Goal: Task Accomplishment & Management: Complete application form

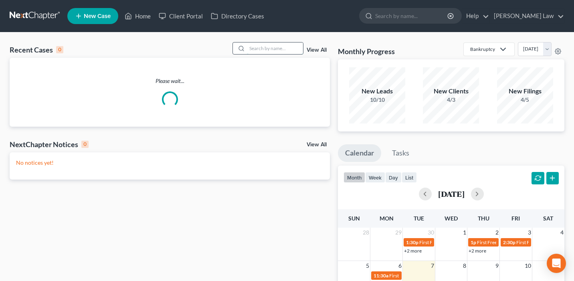
click at [267, 51] on input "search" at bounding box center [275, 49] width 56 height 12
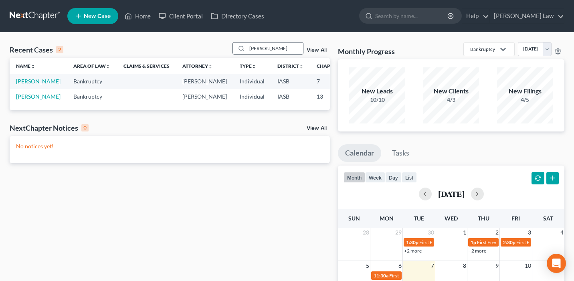
click at [273, 50] on input "[PERSON_NAME]" at bounding box center [275, 49] width 56 height 12
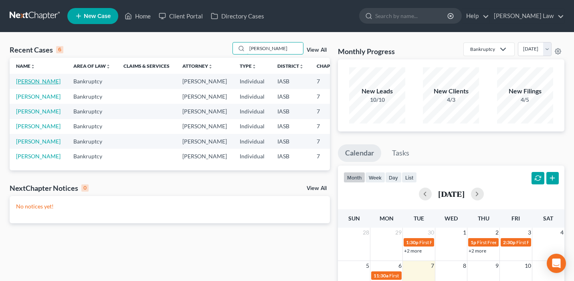
type input "[PERSON_NAME]"
click at [20, 85] on link "[PERSON_NAME]" at bounding box center [38, 81] width 45 height 7
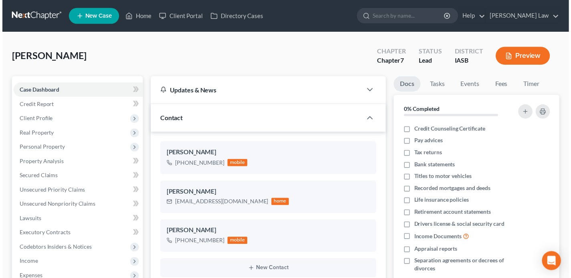
scroll to position [684, 0]
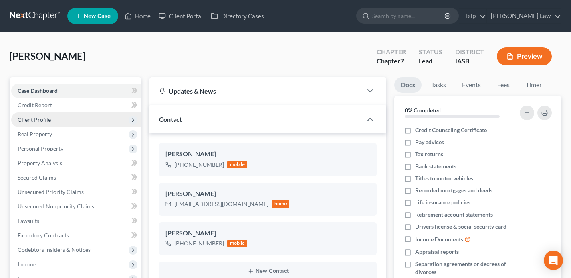
click at [98, 118] on span "Client Profile" at bounding box center [76, 119] width 130 height 14
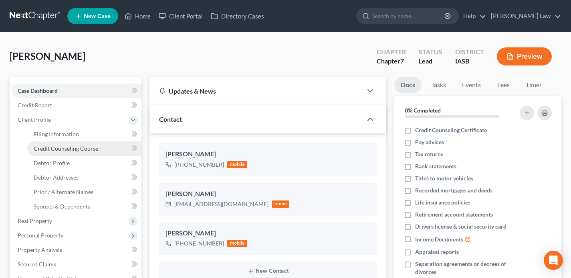
click at [96, 146] on span "Credit Counseling Course" at bounding box center [66, 148] width 65 height 7
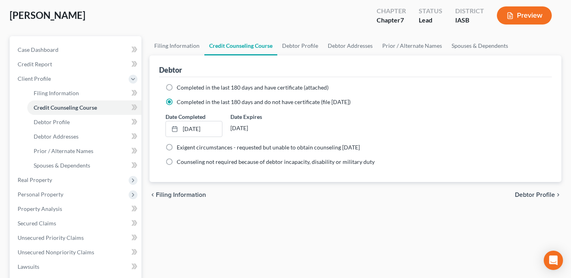
scroll to position [31, 0]
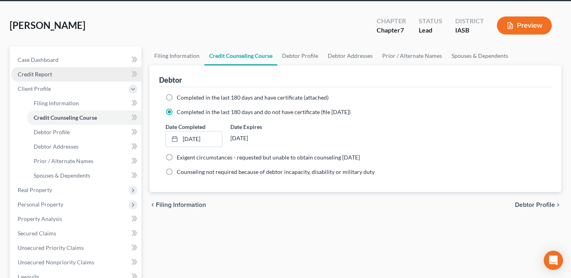
click at [101, 77] on link "Credit Report" at bounding box center [76, 74] width 130 height 14
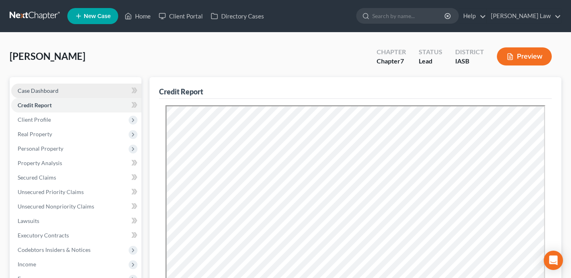
click at [106, 91] on link "Case Dashboard" at bounding box center [76, 90] width 130 height 14
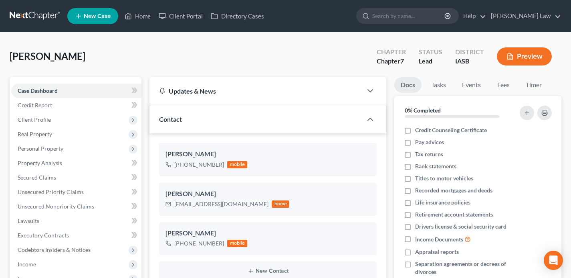
scroll to position [684, 0]
drag, startPoint x: 231, startPoint y: 204, endPoint x: 173, endPoint y: 203, distance: 57.8
click at [173, 203] on div "[EMAIL_ADDRESS][DOMAIN_NAME] home" at bounding box center [228, 204] width 124 height 10
copy div "[EMAIL_ADDRESS][DOMAIN_NAME]"
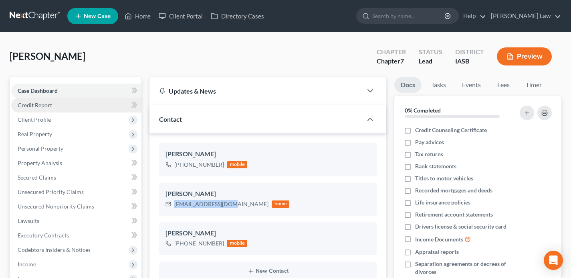
click at [72, 109] on link "Credit Report" at bounding box center [76, 105] width 130 height 14
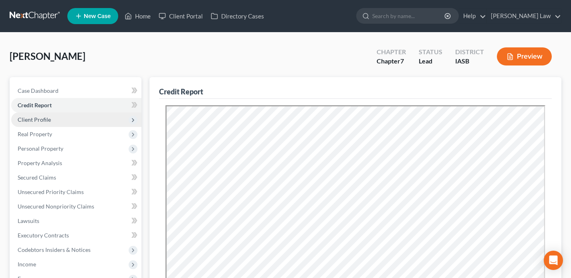
click at [90, 122] on span "Client Profile" at bounding box center [76, 119] width 130 height 14
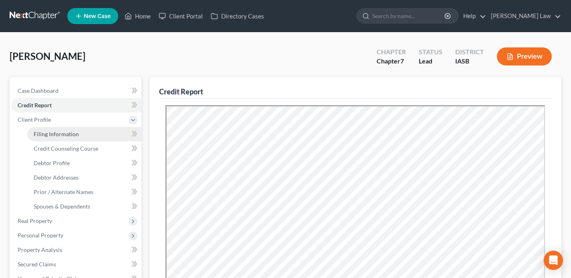
click at [89, 128] on link "Filing Information" at bounding box center [84, 134] width 114 height 14
select select "1"
select select "0"
select select "30"
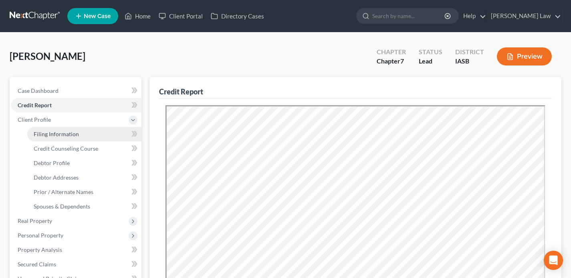
select select "0"
select select "16"
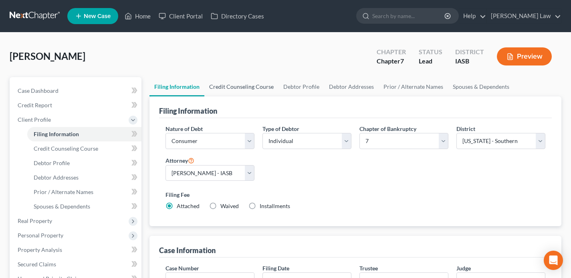
click at [241, 90] on link "Credit Counseling Course" at bounding box center [242, 86] width 74 height 19
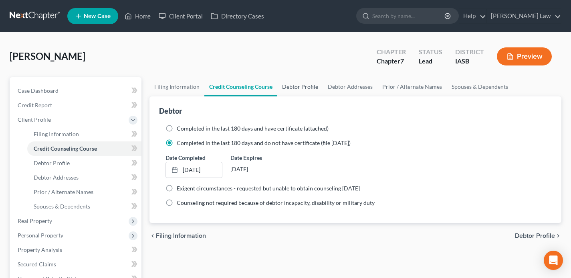
click at [288, 88] on link "Debtor Profile" at bounding box center [301, 86] width 46 height 19
select select "2"
select select "0"
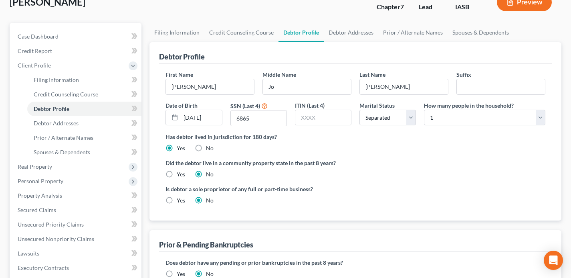
scroll to position [74, 0]
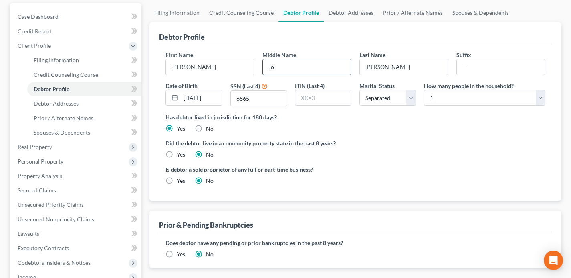
click at [288, 69] on input "Jo" at bounding box center [307, 66] width 88 height 15
type input "J"
click at [430, 165] on div "Is debtor a sole proprietor of any full or part-time business? Yes No" at bounding box center [356, 178] width 388 height 26
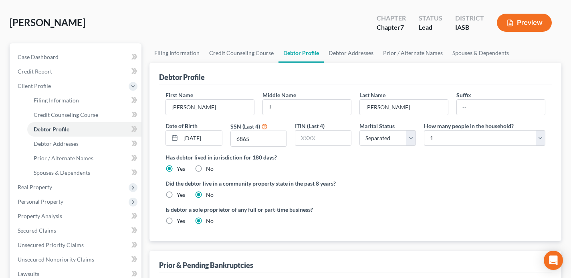
scroll to position [30, 0]
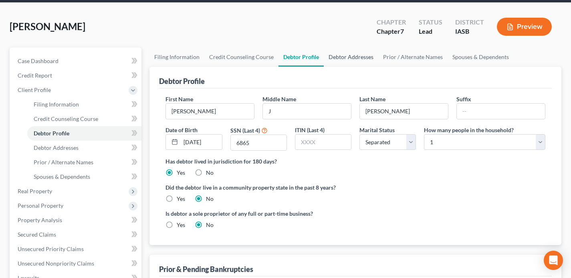
click at [352, 59] on link "Debtor Addresses" at bounding box center [351, 56] width 55 height 19
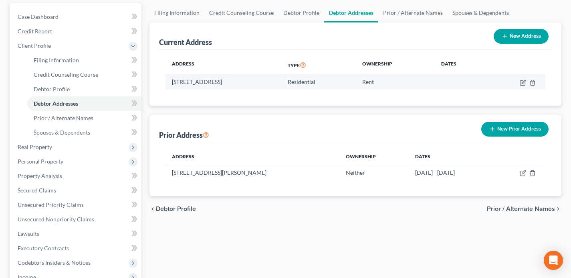
scroll to position [80, 0]
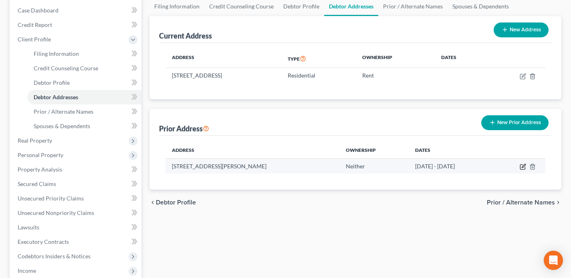
click at [523, 165] on icon "button" at bounding box center [524, 166] width 4 height 4
select select "16"
select select "81"
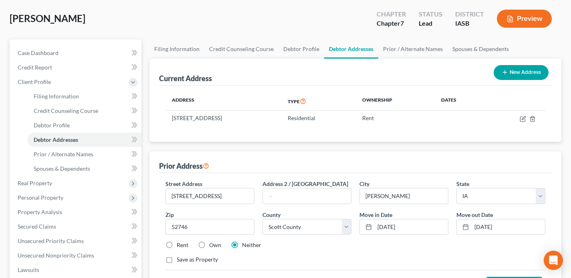
scroll to position [31, 0]
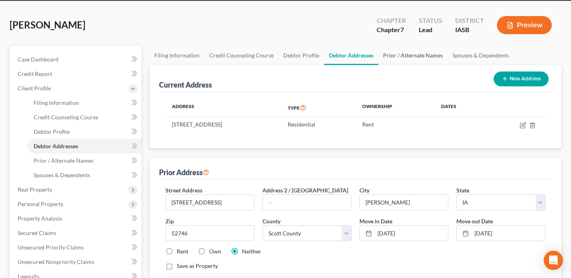
click at [419, 55] on link "Prior / Alternate Names" at bounding box center [413, 55] width 69 height 19
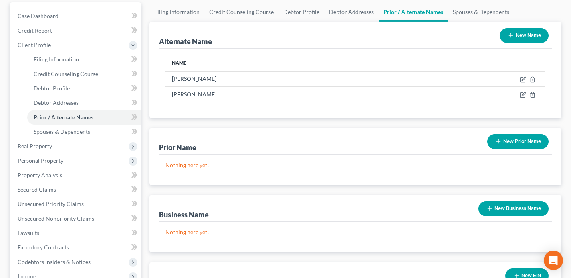
scroll to position [26, 0]
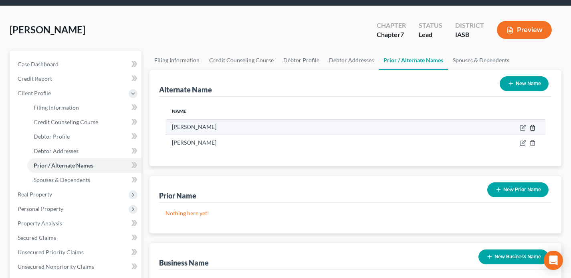
click at [531, 130] on icon at bounding box center [533, 127] width 4 height 5
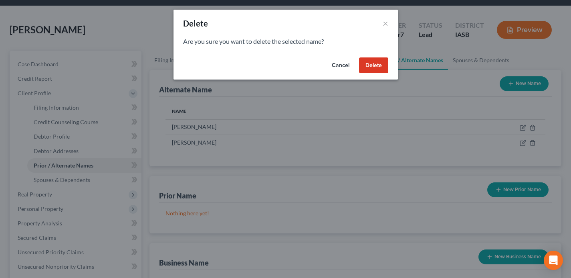
click at [373, 66] on button "Delete" at bounding box center [373, 65] width 29 height 16
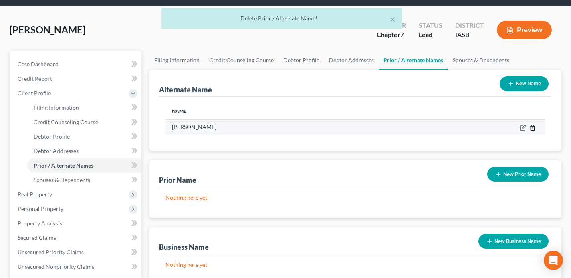
click at [534, 130] on icon at bounding box center [533, 127] width 6 height 6
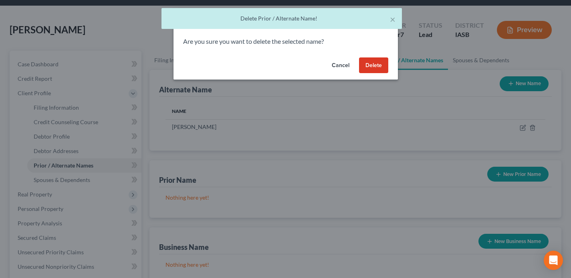
click at [369, 67] on button "Delete" at bounding box center [373, 65] width 29 height 16
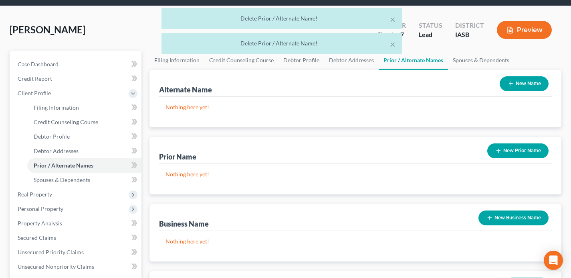
click at [511, 153] on button "New Prior Name" at bounding box center [518, 150] width 61 height 15
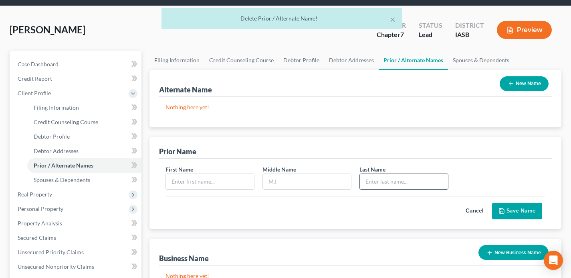
click at [386, 179] on input "text" at bounding box center [404, 181] width 88 height 15
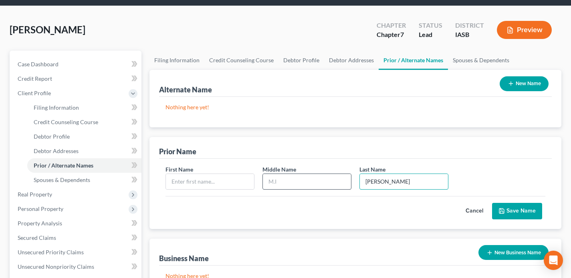
type input "[PERSON_NAME]"
click at [314, 182] on input "text" at bounding box center [307, 181] width 88 height 15
type input "J"
click at [180, 177] on input "text" at bounding box center [210, 181] width 88 height 15
type input "[PERSON_NAME]"
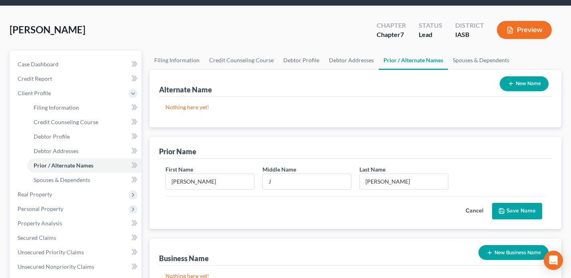
click at [512, 210] on button "Save Name" at bounding box center [517, 211] width 50 height 17
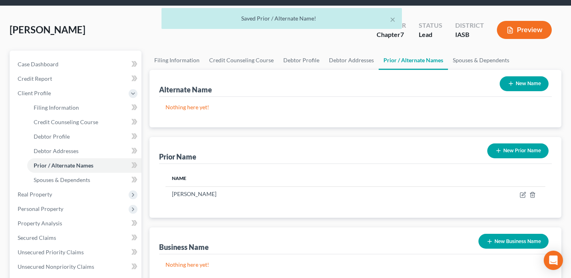
click at [521, 151] on button "New Prior Name" at bounding box center [518, 150] width 61 height 15
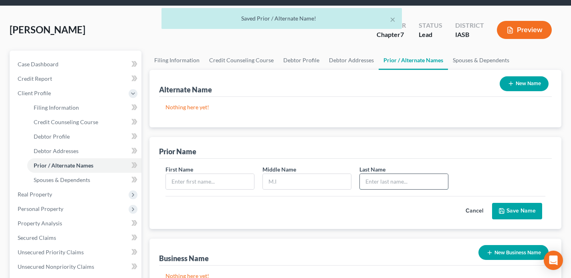
click at [387, 185] on input "text" at bounding box center [404, 181] width 88 height 15
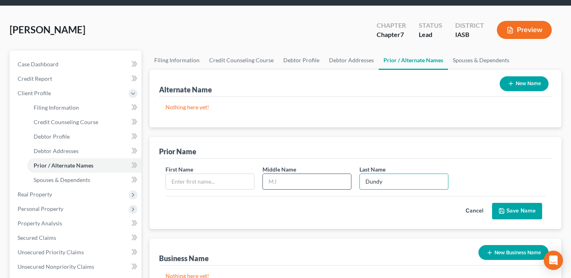
type input "Dundy"
click at [308, 181] on input "text" at bounding box center [307, 181] width 88 height 15
type input "J"
click at [206, 181] on input "text" at bounding box center [210, 181] width 88 height 15
type input "Sanda"
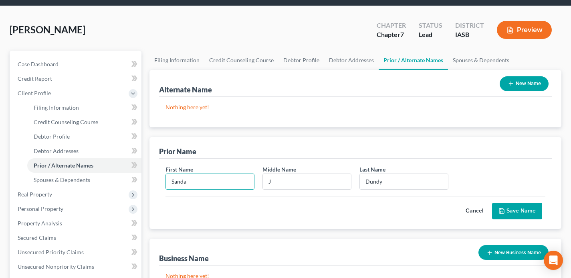
click at [517, 211] on button "Save Name" at bounding box center [517, 211] width 50 height 17
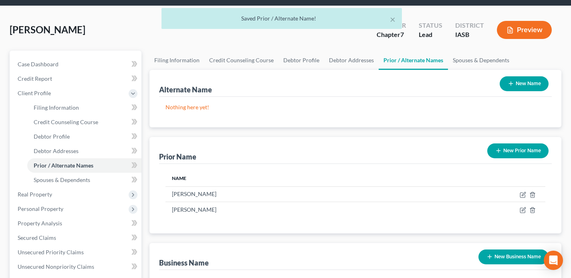
click at [532, 148] on button "New Prior Name" at bounding box center [518, 150] width 61 height 15
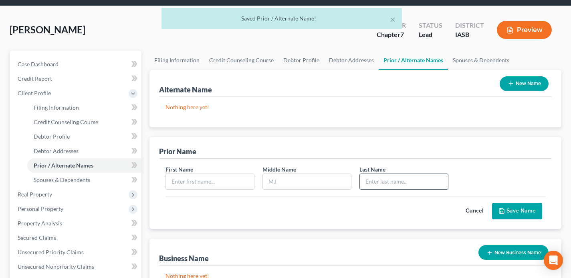
click at [414, 177] on input "text" at bounding box center [404, 181] width 88 height 15
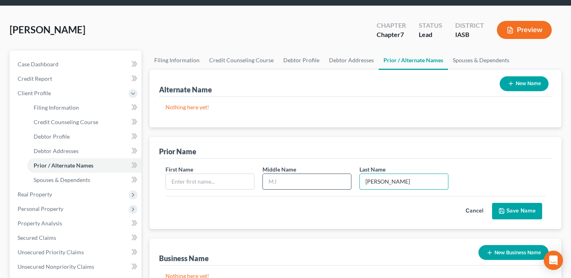
type input "[PERSON_NAME]"
click at [296, 184] on input "text" at bounding box center [307, 181] width 88 height 15
type input "J"
click at [182, 179] on input "text" at bounding box center [210, 181] width 88 height 15
type input "[PERSON_NAME]"
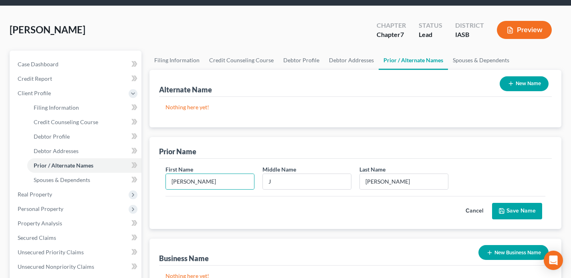
click at [510, 208] on button "Save Name" at bounding box center [517, 211] width 50 height 17
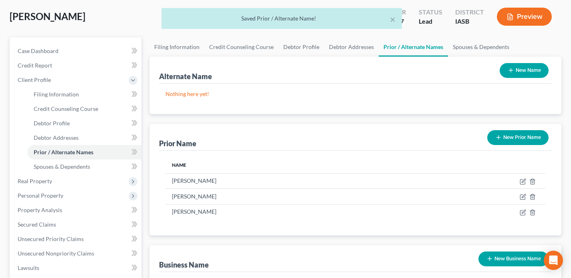
scroll to position [49, 0]
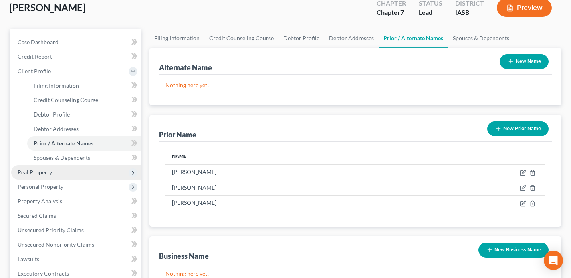
click at [83, 170] on span "Real Property" at bounding box center [76, 172] width 130 height 14
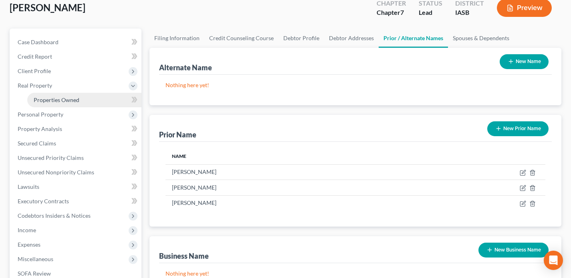
click at [75, 101] on span "Properties Owned" at bounding box center [57, 99] width 46 height 7
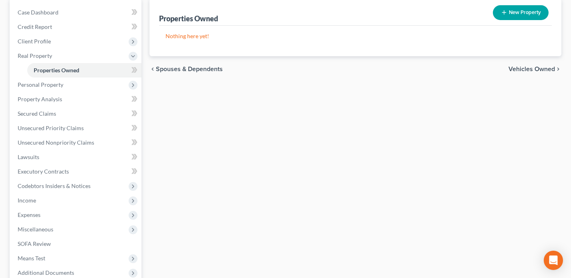
scroll to position [89, 0]
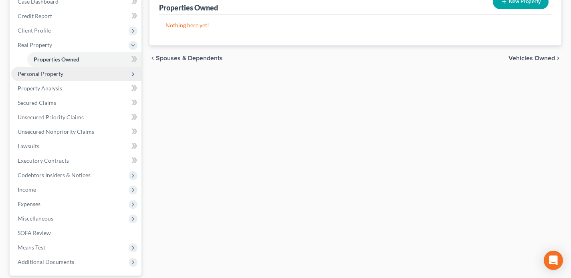
click at [81, 73] on span "Personal Property" at bounding box center [76, 74] width 130 height 14
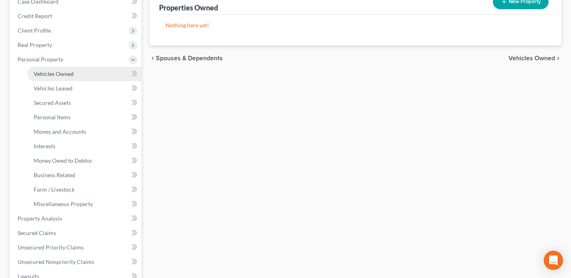
click at [80, 71] on link "Vehicles Owned" at bounding box center [84, 74] width 114 height 14
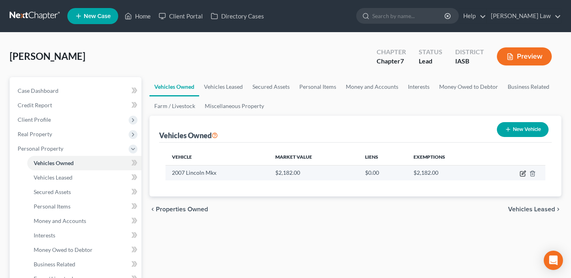
click at [523, 172] on icon "button" at bounding box center [524, 172] width 4 height 4
select select "0"
select select "19"
select select "3"
select select "0"
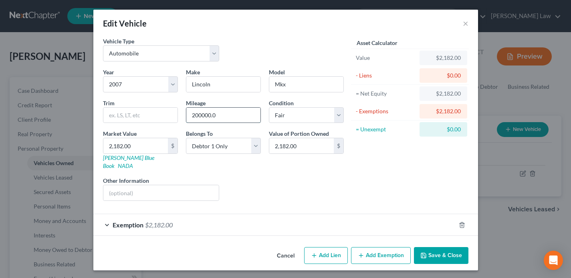
click at [202, 116] on input "200000.0" at bounding box center [223, 114] width 74 height 15
type input "200,000.0"
click at [465, 24] on button "×" at bounding box center [466, 23] width 6 height 10
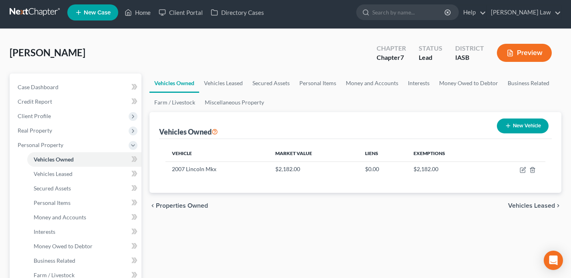
scroll to position [3, 0]
click at [314, 85] on link "Personal Items" at bounding box center [318, 83] width 47 height 19
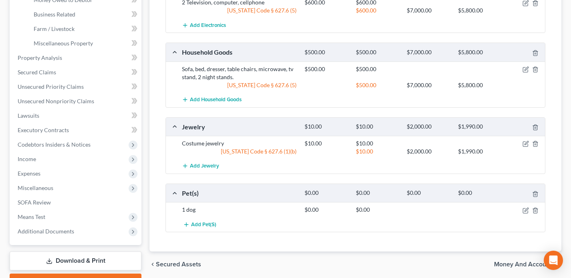
scroll to position [111, 0]
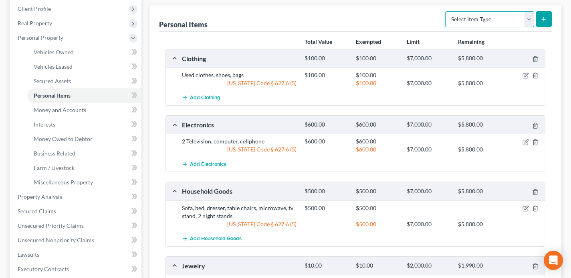
click at [488, 14] on select "Select Item Type Clothing Collectibles Of Value Electronics Firearms Household …" at bounding box center [490, 19] width 89 height 16
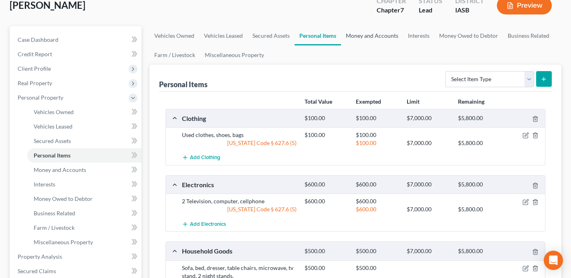
click at [372, 35] on link "Money and Accounts" at bounding box center [372, 35] width 62 height 19
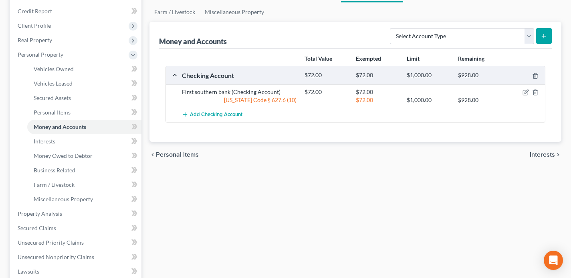
scroll to position [95, 0]
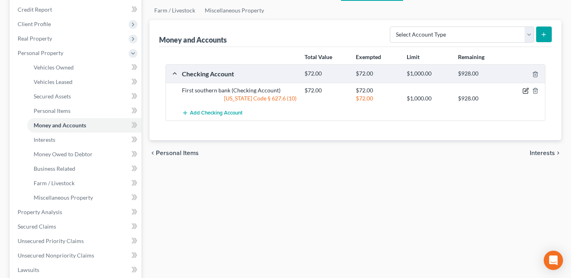
click at [527, 90] on icon "button" at bounding box center [527, 90] width 4 height 4
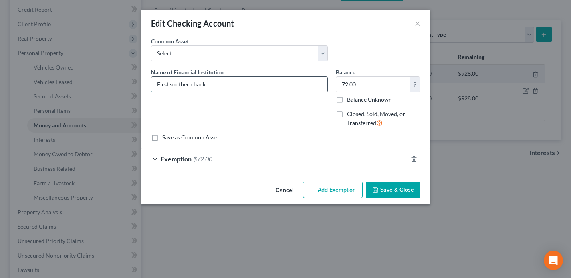
click at [171, 85] on input "First southern bank" at bounding box center [240, 84] width 176 height 15
click at [198, 85] on input "Great Southern bank" at bounding box center [240, 84] width 176 height 15
type input "Great Southern Bank"
click at [391, 190] on button "Save & Close" at bounding box center [393, 189] width 55 height 17
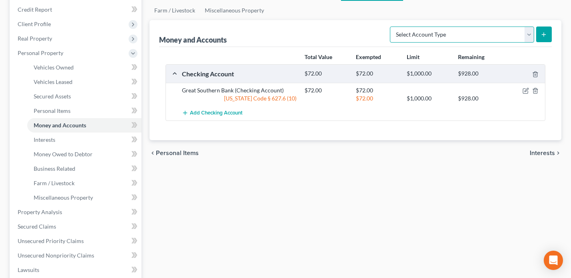
click at [492, 34] on select "Select Account Type Brokerage Cash on Hand Certificates of Deposit Checking Acc…" at bounding box center [462, 34] width 144 height 16
select select "other"
click at [392, 26] on select "Select Account Type Brokerage Cash on Hand Certificates of Deposit Checking Acc…" at bounding box center [462, 34] width 144 height 16
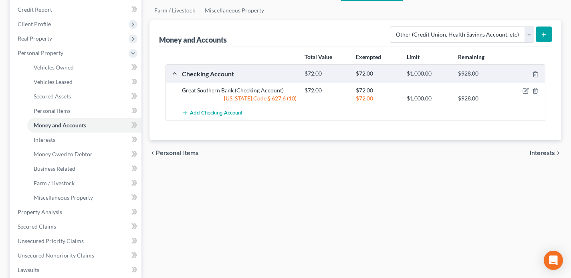
click at [545, 30] on button "submit" at bounding box center [545, 34] width 16 height 16
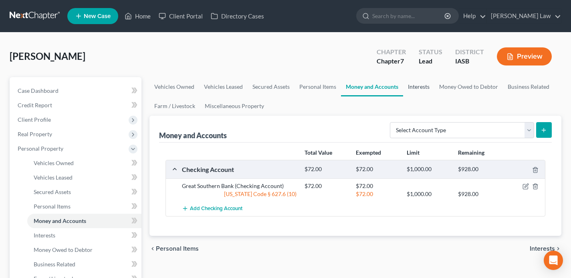
click at [423, 87] on link "Interests" at bounding box center [418, 86] width 31 height 19
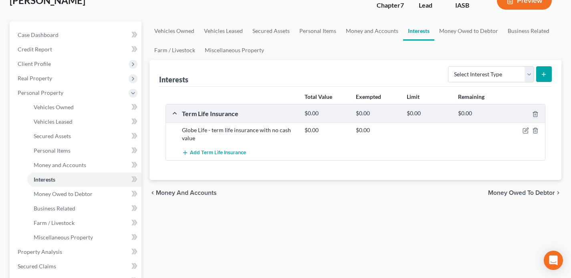
scroll to position [58, 0]
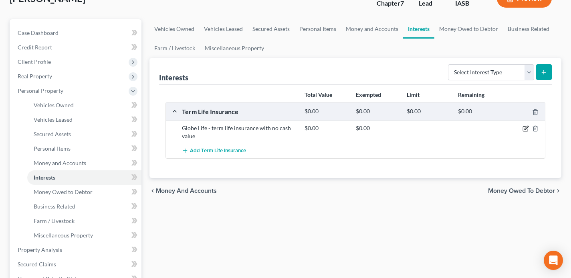
click at [525, 129] on icon "button" at bounding box center [526, 128] width 6 height 6
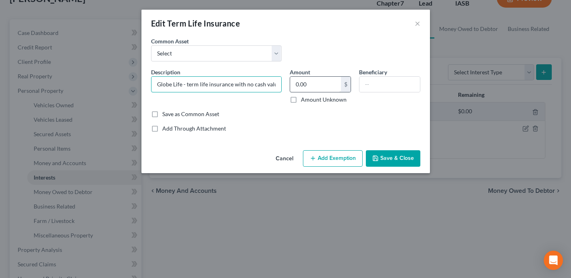
scroll to position [0, 2]
drag, startPoint x: 182, startPoint y: 85, endPoint x: 306, endPoint y: 88, distance: 124.8
click at [306, 88] on div "Description * Globe Life - term life insurance with no cash value Amount 0.00 $…" at bounding box center [286, 89] width 278 height 42
type input "Globe Life"
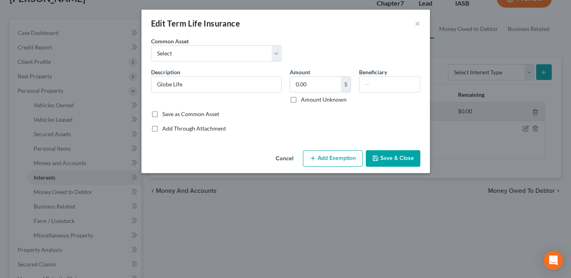
click at [397, 157] on button "Save & Close" at bounding box center [393, 158] width 55 height 17
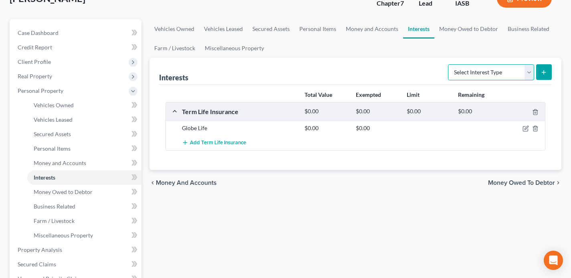
click at [504, 67] on select "Select Interest Type 401K Annuity Bond Education IRA Government Bond Government…" at bounding box center [491, 72] width 86 height 16
click at [478, 28] on link "Money Owed to Debtor" at bounding box center [469, 28] width 69 height 19
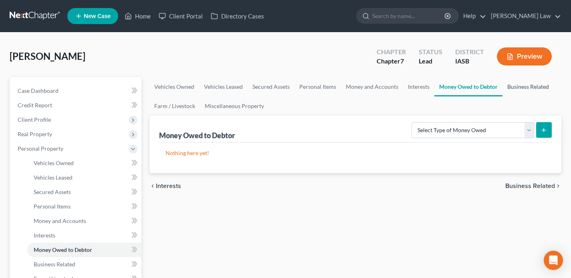
click at [528, 86] on link "Business Related" at bounding box center [528, 86] width 51 height 19
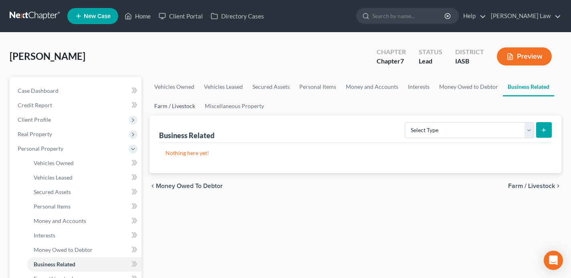
click at [187, 107] on link "Farm / Livestock" at bounding box center [175, 105] width 51 height 19
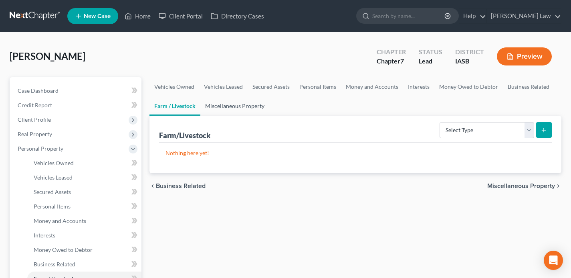
click at [241, 100] on link "Miscellaneous Property" at bounding box center [235, 105] width 69 height 19
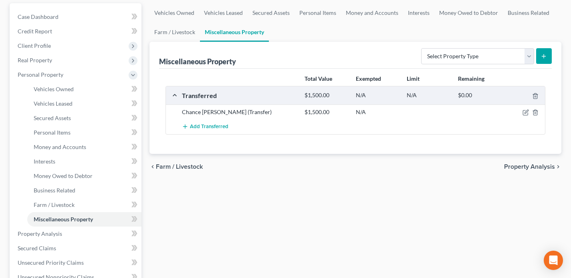
scroll to position [81, 0]
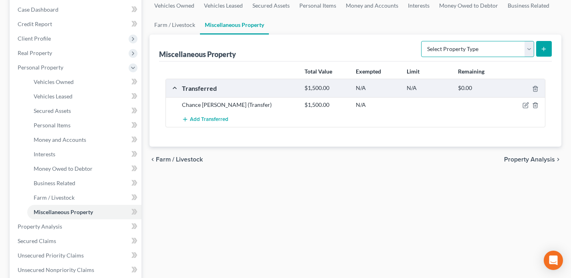
click at [491, 49] on select "Select Property Type Assigned for Creditor Benefit Within 1 Year Holding for An…" at bounding box center [478, 49] width 113 height 16
select select "stored_within_1_year"
click at [422, 41] on select "Select Property Type Assigned for Creditor Benefit Within 1 Year Holding for An…" at bounding box center [478, 49] width 113 height 16
click at [549, 49] on button "submit" at bounding box center [545, 49] width 16 height 16
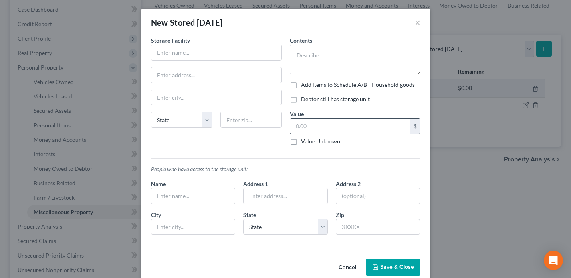
scroll to position [0, 0]
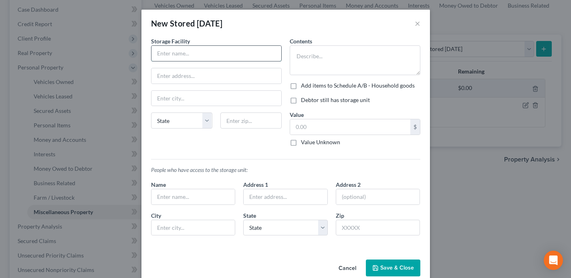
click at [170, 53] on input "text" at bounding box center [217, 53] width 130 height 15
type input "D"
click at [177, 99] on input "text" at bounding box center [217, 98] width 130 height 15
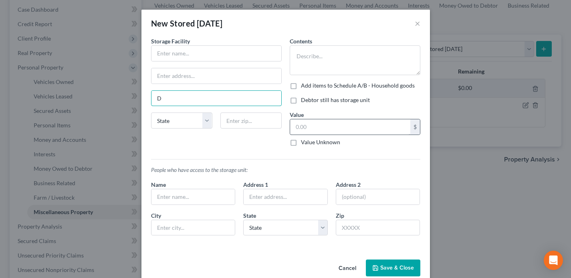
scroll to position [14, 0]
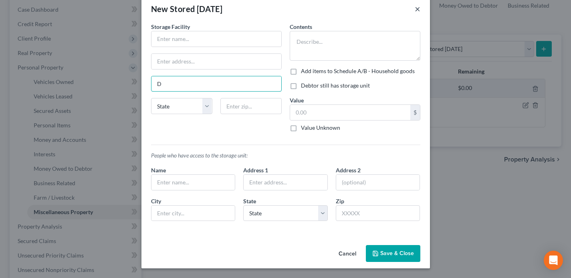
type input "D"
click at [418, 10] on button "×" at bounding box center [418, 9] width 6 height 10
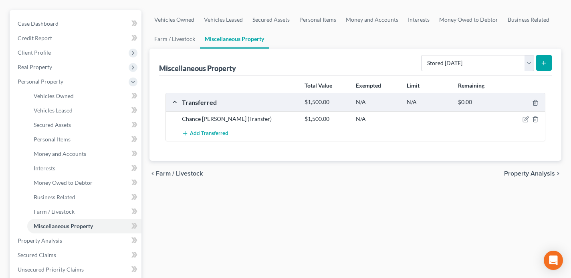
scroll to position [67, 0]
click at [552, 61] on div "Miscellaneous Property Select Property Type Assigned for Creditor Benefit Withi…" at bounding box center [356, 104] width 412 height 112
click at [548, 61] on button "submit" at bounding box center [545, 63] width 16 height 16
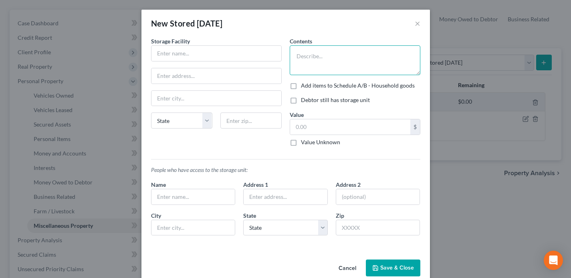
click at [306, 64] on textarea at bounding box center [355, 60] width 131 height 30
type textarea "Clothes and personal Belongs for duration of 6 weeks while going through Separa…"
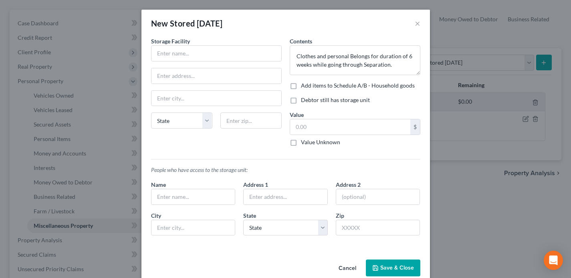
click at [301, 143] on label "Value Unknown" at bounding box center [320, 142] width 39 height 8
click at [304, 143] on input "Value Unknown" at bounding box center [306, 140] width 5 height 5
checkbox input "true"
type input "0.00"
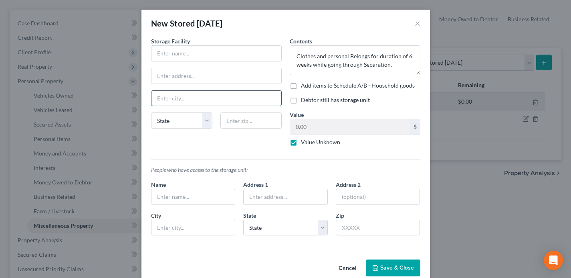
click at [181, 103] on input "text" at bounding box center [217, 98] width 130 height 15
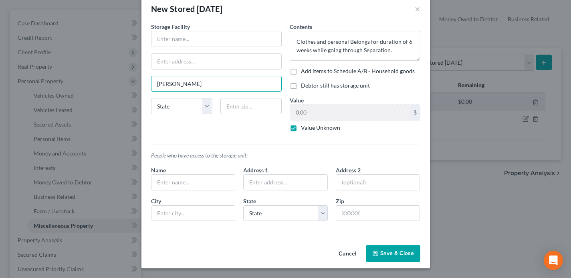
type input "DAve"
click at [341, 252] on button "Cancel" at bounding box center [347, 253] width 30 height 16
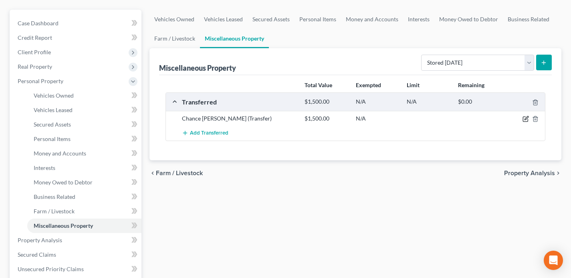
click at [526, 117] on icon "button" at bounding box center [526, 119] width 6 height 6
select select "Ordinary (within 2 years)"
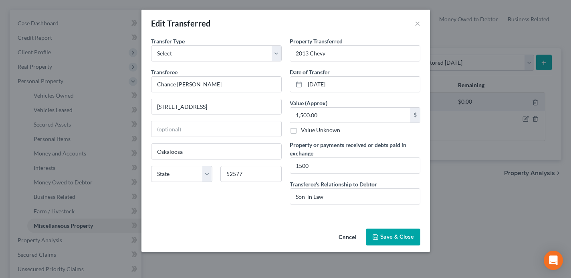
click at [390, 233] on button "Save & Close" at bounding box center [393, 236] width 55 height 17
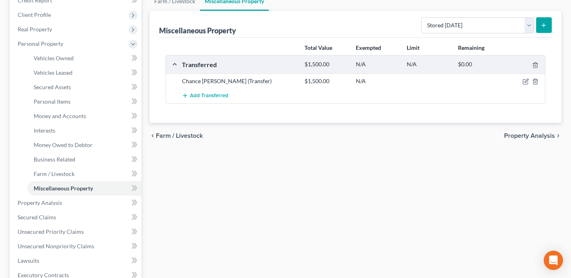
scroll to position [91, 0]
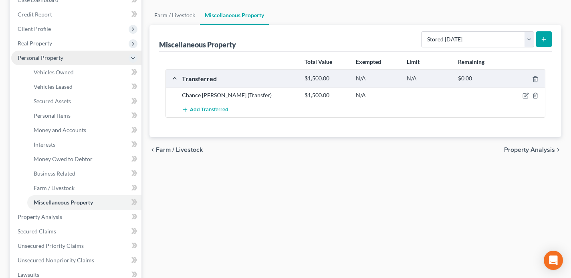
click at [99, 59] on span "Personal Property" at bounding box center [76, 58] width 130 height 14
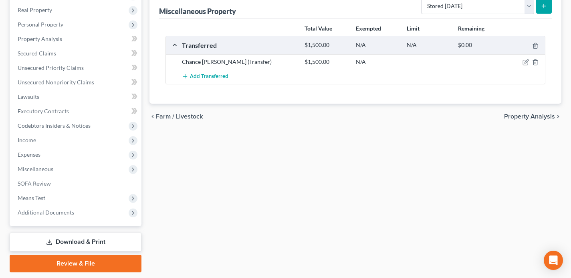
scroll to position [128, 0]
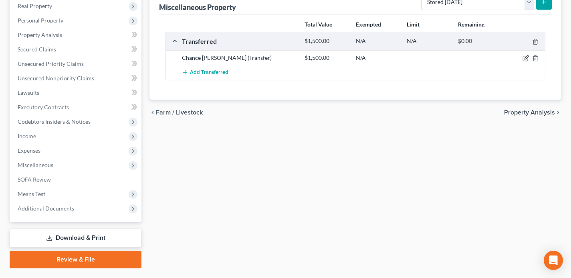
click at [528, 58] on icon "button" at bounding box center [526, 58] width 6 height 6
select select "Ordinary (within 2 years)"
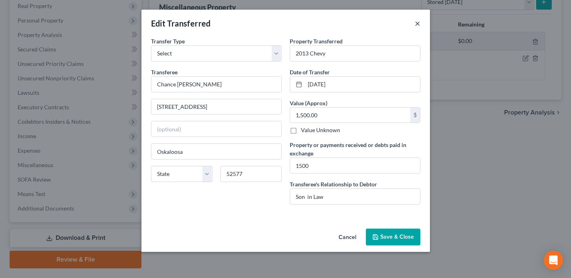
click at [419, 20] on button "×" at bounding box center [418, 23] width 6 height 10
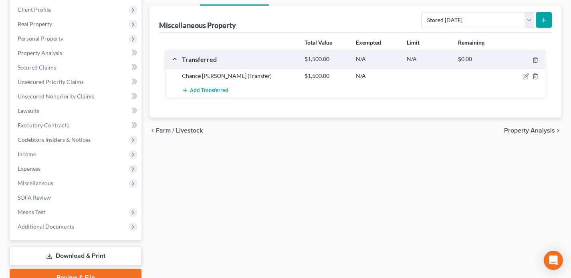
scroll to position [107, 0]
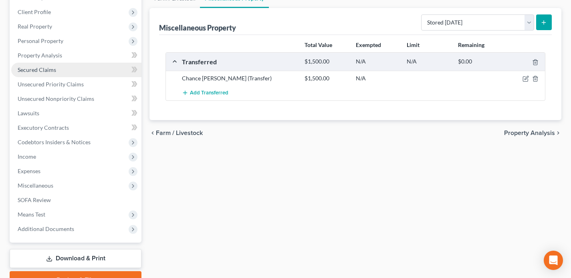
click at [91, 72] on link "Secured Claims" at bounding box center [76, 70] width 130 height 14
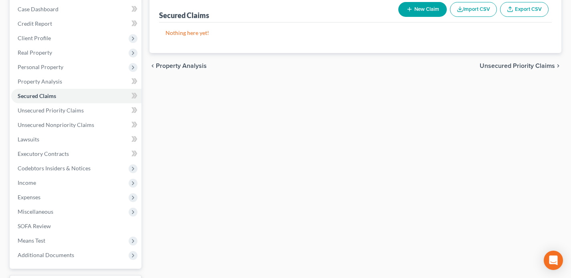
scroll to position [87, 0]
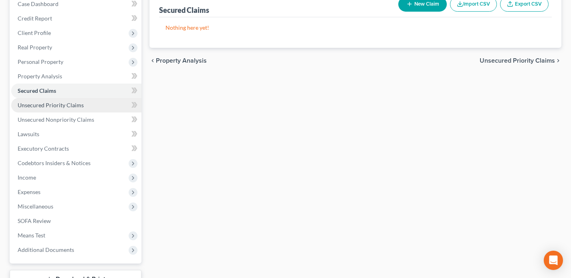
click at [104, 103] on link "Unsecured Priority Claims" at bounding box center [76, 105] width 130 height 14
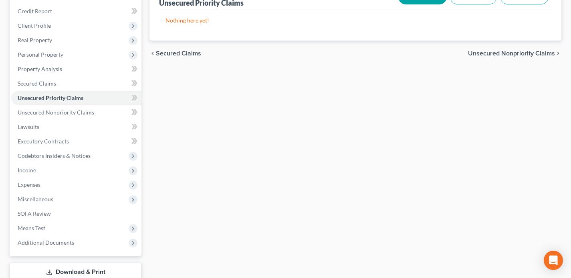
scroll to position [118, 0]
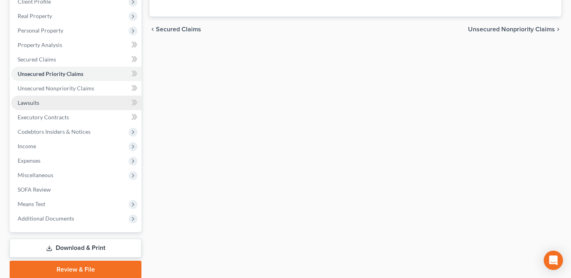
click at [78, 102] on link "Lawsuits" at bounding box center [76, 102] width 130 height 14
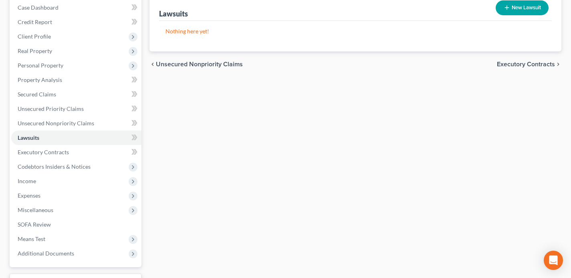
scroll to position [115, 0]
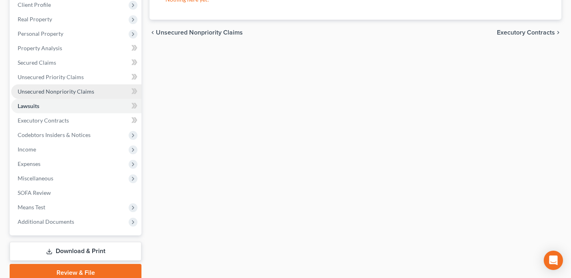
click at [116, 91] on link "Unsecured Nonpriority Claims" at bounding box center [76, 91] width 130 height 14
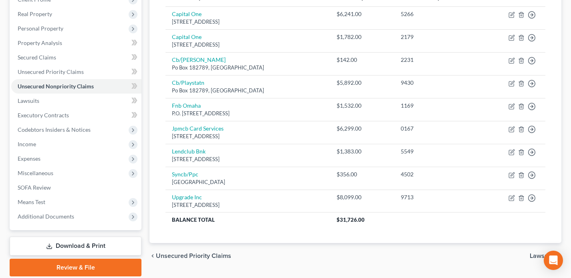
scroll to position [131, 0]
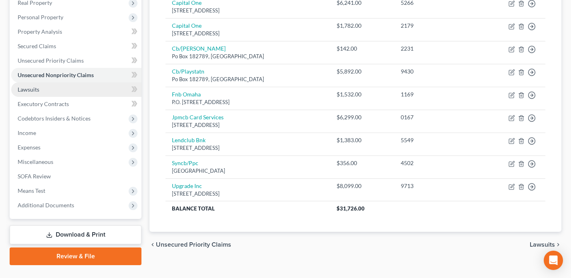
click at [88, 94] on link "Lawsuits" at bounding box center [76, 89] width 130 height 14
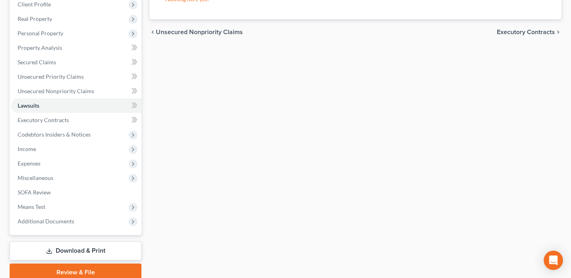
scroll to position [117, 0]
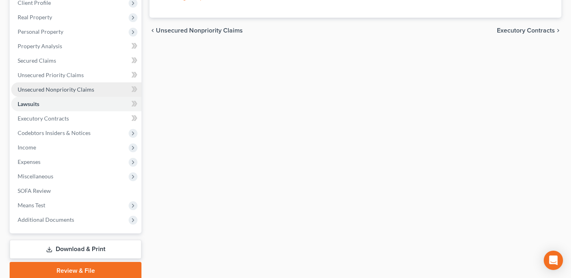
click at [110, 88] on link "Unsecured Nonpriority Claims" at bounding box center [76, 89] width 130 height 14
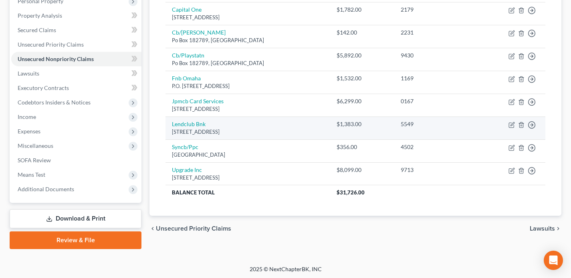
scroll to position [148, 0]
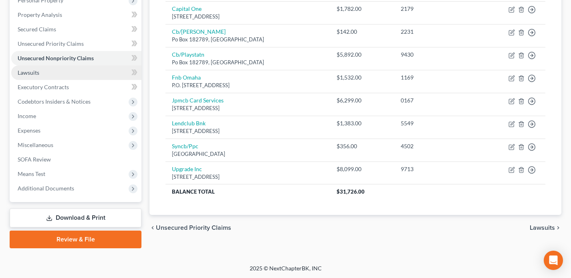
click at [94, 76] on link "Lawsuits" at bounding box center [76, 72] width 130 height 14
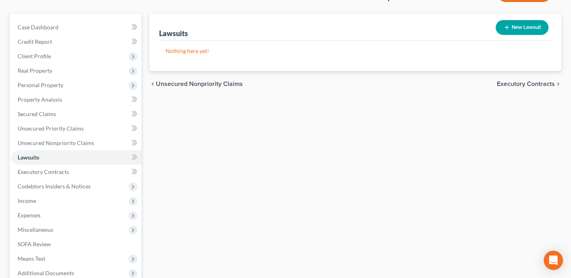
scroll to position [60, 0]
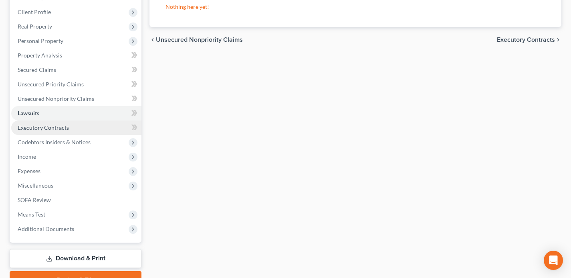
click at [93, 120] on link "Executory Contracts" at bounding box center [76, 127] width 130 height 14
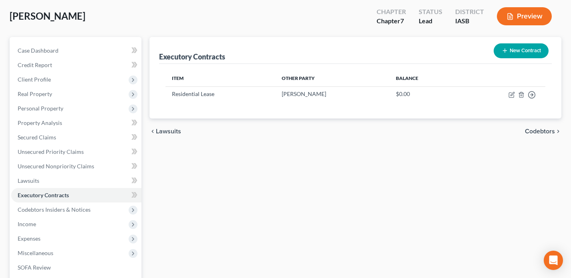
scroll to position [49, 0]
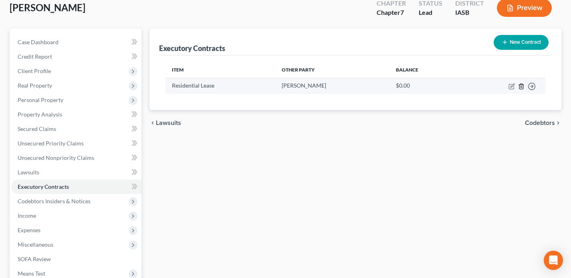
click at [521, 86] on line "button" at bounding box center [521, 87] width 0 height 2
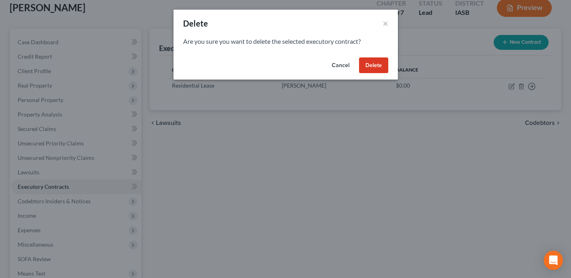
click at [373, 62] on button "Delete" at bounding box center [373, 65] width 29 height 16
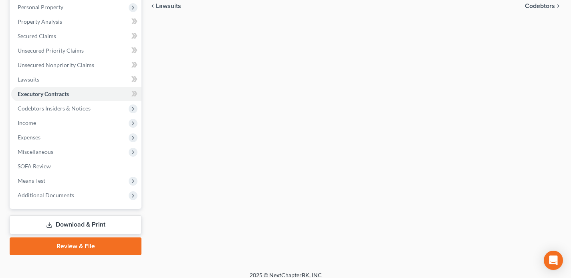
scroll to position [148, 0]
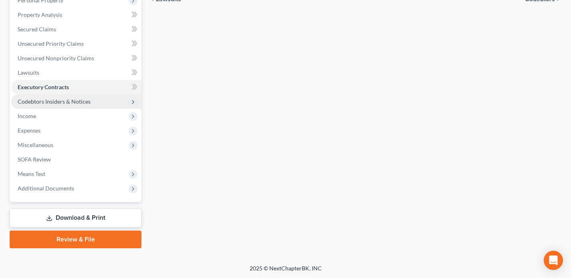
click at [91, 97] on span "Codebtors Insiders & Notices" at bounding box center [76, 101] width 130 height 14
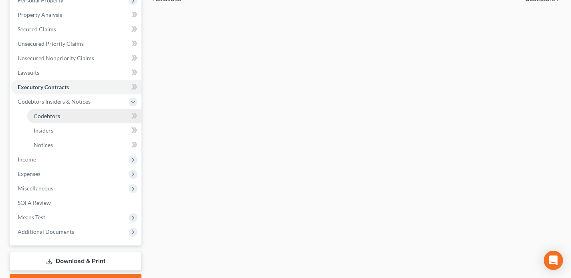
click at [90, 110] on link "Codebtors" at bounding box center [84, 116] width 114 height 14
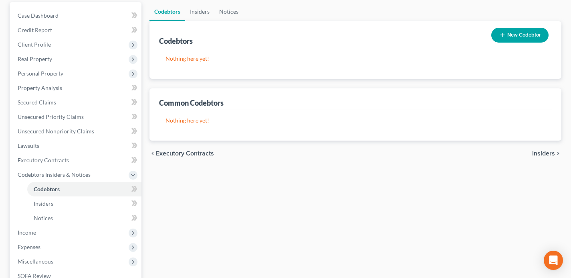
scroll to position [45, 0]
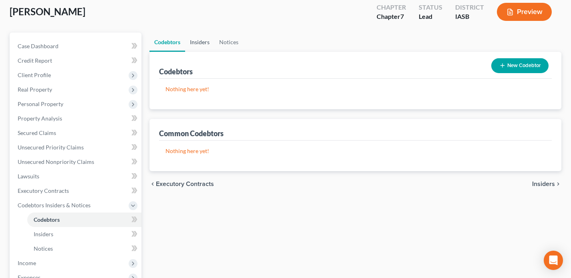
click at [200, 38] on link "Insiders" at bounding box center [199, 41] width 29 height 19
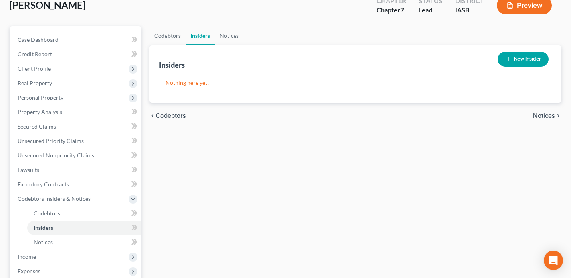
scroll to position [2, 0]
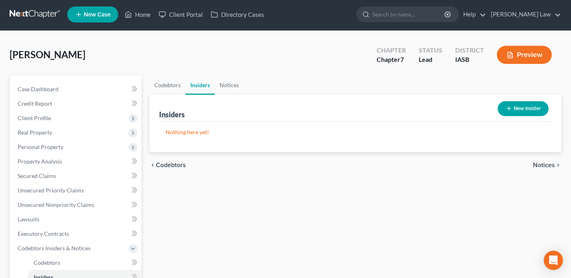
click at [517, 107] on button "New Insider" at bounding box center [523, 108] width 51 height 15
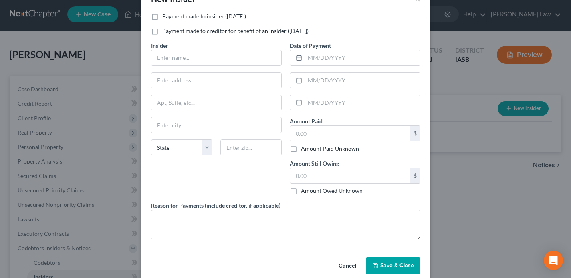
scroll to position [0, 0]
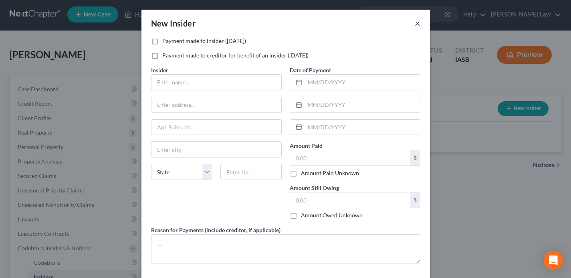
click at [416, 24] on button "×" at bounding box center [418, 23] width 6 height 10
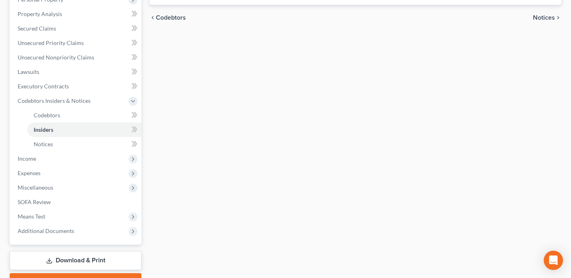
scroll to position [191, 0]
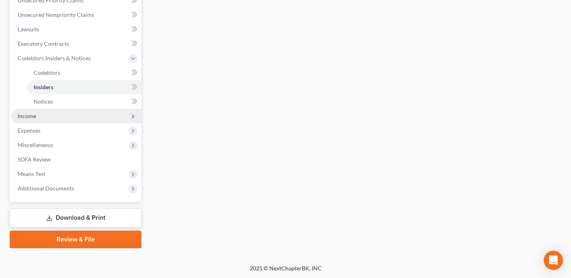
click at [65, 115] on span "Income" at bounding box center [76, 116] width 130 height 14
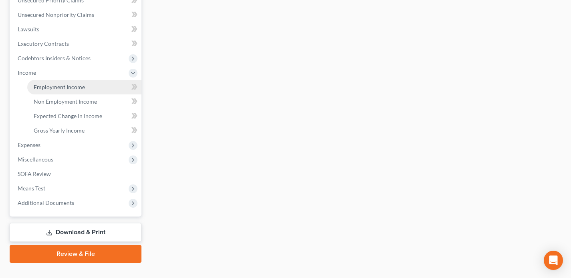
click at [75, 84] on span "Employment Income" at bounding box center [59, 86] width 51 height 7
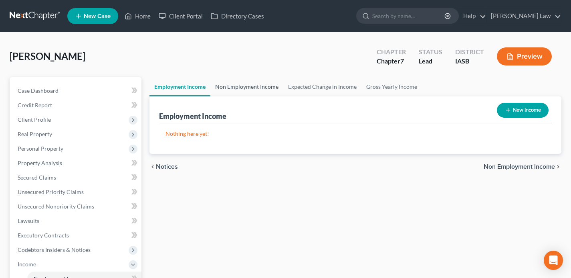
click at [246, 83] on link "Non Employment Income" at bounding box center [247, 86] width 73 height 19
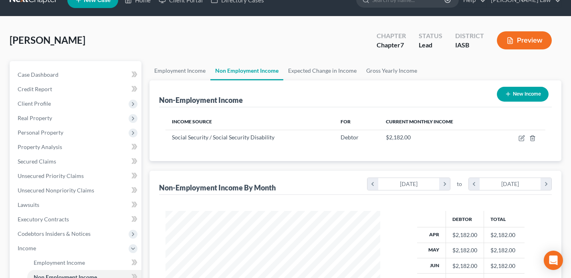
scroll to position [21, 0]
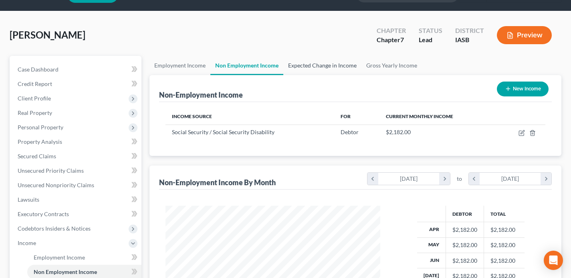
click at [307, 57] on link "Expected Change in Income" at bounding box center [323, 65] width 78 height 19
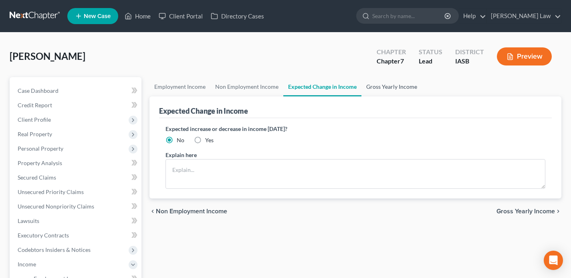
click at [402, 81] on link "Gross Yearly Income" at bounding box center [392, 86] width 61 height 19
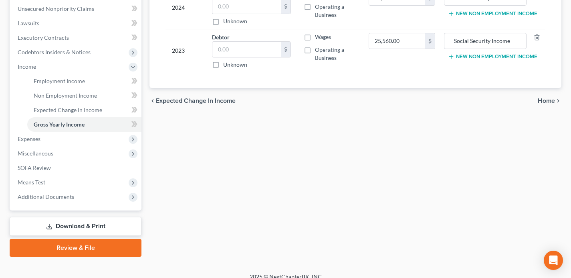
scroll to position [206, 0]
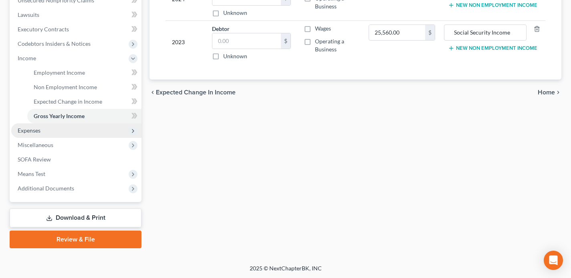
click at [97, 131] on span "Expenses" at bounding box center [76, 130] width 130 height 14
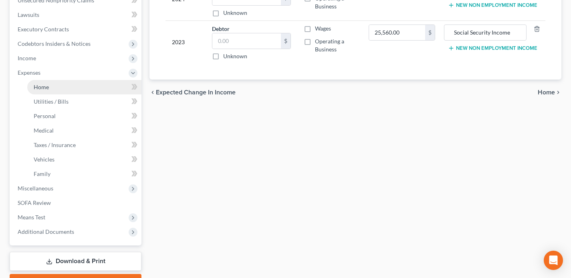
click at [75, 87] on link "Home" at bounding box center [84, 87] width 114 height 14
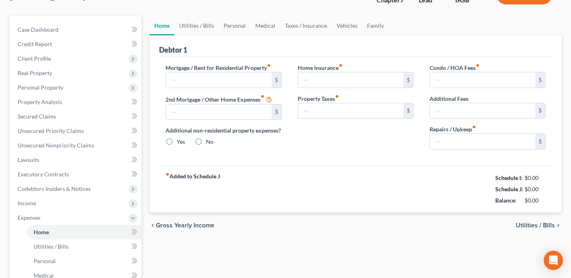
type input "550.00"
type input "0.00"
radio input "true"
type input "11.48"
type input "0.00"
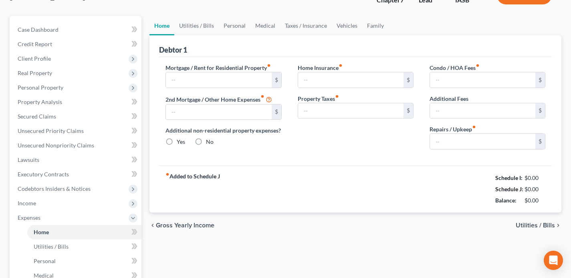
type input "0.00"
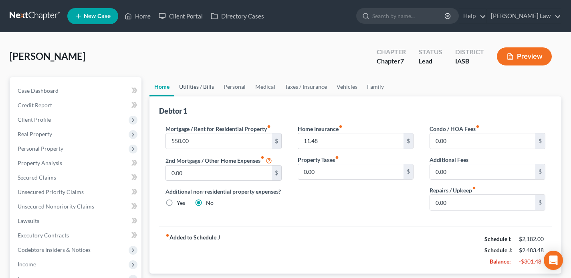
click at [210, 90] on link "Utilities / Bills" at bounding box center [196, 86] width 45 height 19
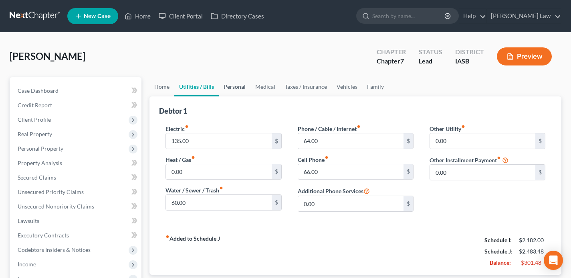
drag, startPoint x: 238, startPoint y: 89, endPoint x: 248, endPoint y: 89, distance: 10.0
click at [238, 89] on link "Personal" at bounding box center [235, 86] width 32 height 19
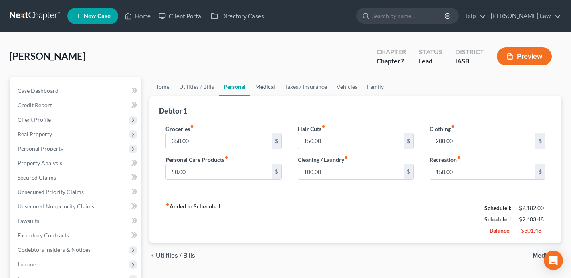
click at [272, 87] on link "Medical" at bounding box center [266, 86] width 30 height 19
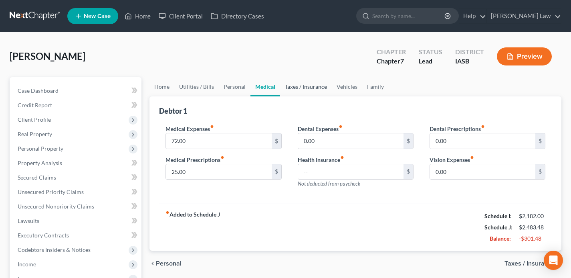
click at [311, 82] on link "Taxes / Insurance" at bounding box center [306, 86] width 52 height 19
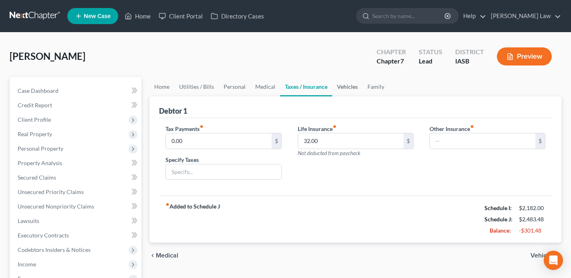
click at [343, 84] on link "Vehicles" at bounding box center [347, 86] width 30 height 19
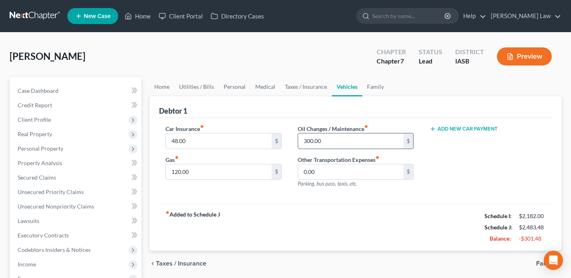
click at [371, 138] on input "300.00" at bounding box center [350, 140] width 105 height 15
type input "100"
click at [334, 231] on div "fiber_manual_record Added to Schedule J Schedule I: $2,182.00 Schedule J: $2,28…" at bounding box center [355, 226] width 393 height 47
click at [383, 87] on link "Family" at bounding box center [376, 86] width 26 height 19
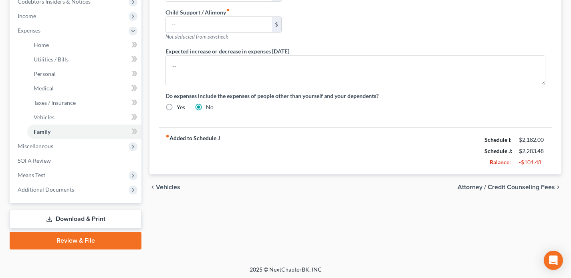
scroll to position [249, 0]
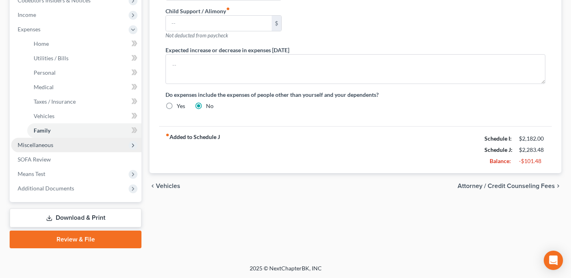
click at [73, 144] on span "Miscellaneous" at bounding box center [76, 145] width 130 height 14
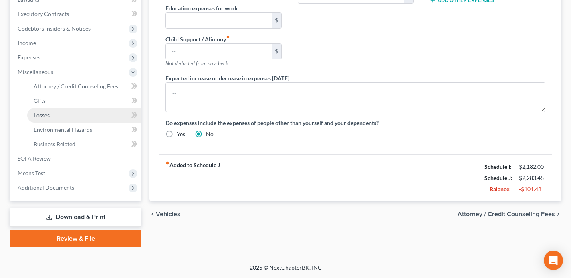
scroll to position [220, 0]
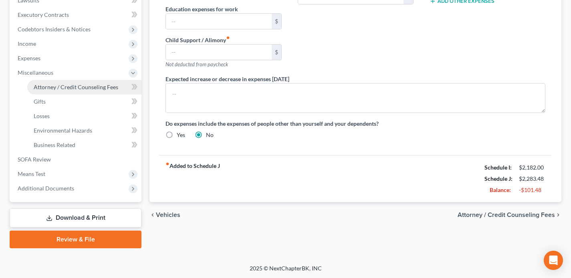
click at [81, 87] on span "Attorney / Credit Counseling Fees" at bounding box center [76, 86] width 85 height 7
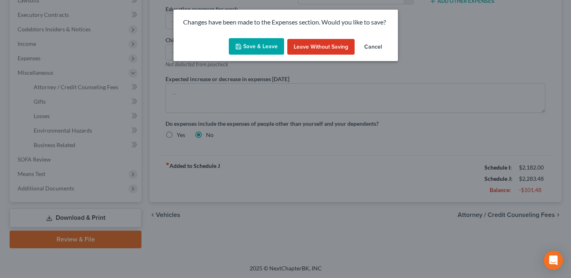
click at [253, 44] on button "Save & Leave" at bounding box center [256, 46] width 55 height 17
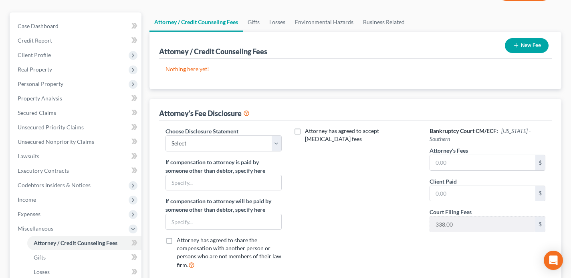
scroll to position [78, 0]
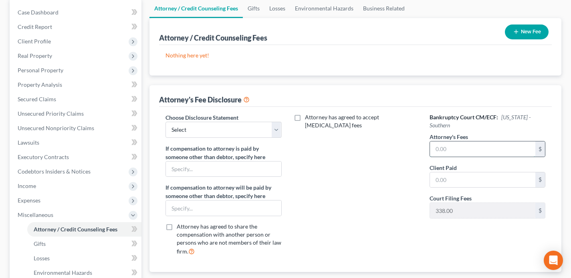
click at [463, 144] on input "text" at bounding box center [482, 148] width 105 height 15
type input "1,300"
click at [459, 176] on input "text" at bounding box center [482, 179] width 105 height 15
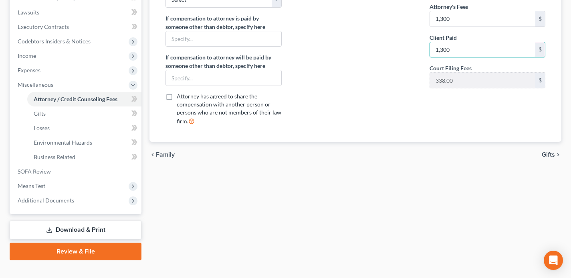
scroll to position [220, 0]
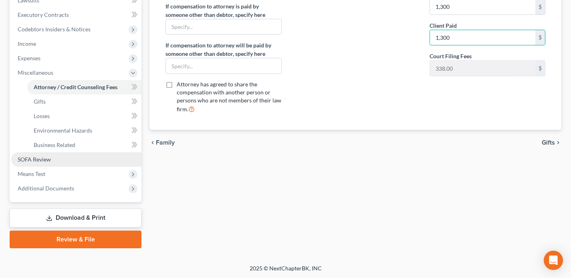
type input "1,300"
click at [97, 160] on link "SOFA Review" at bounding box center [76, 159] width 130 height 14
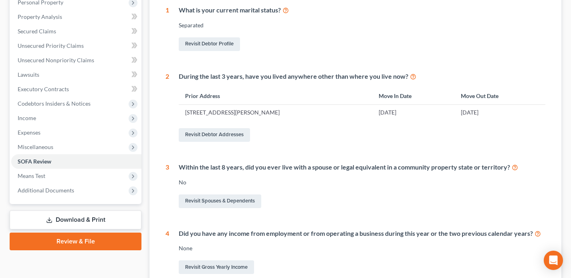
scroll to position [82, 0]
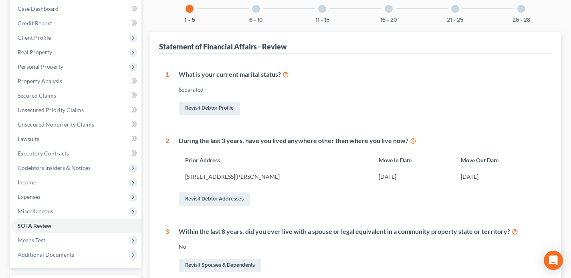
click at [254, 14] on div "6 - 10" at bounding box center [256, 8] width 27 height 27
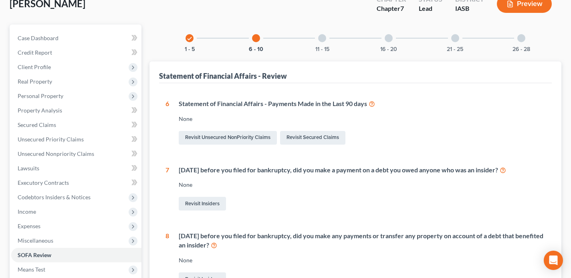
scroll to position [31, 0]
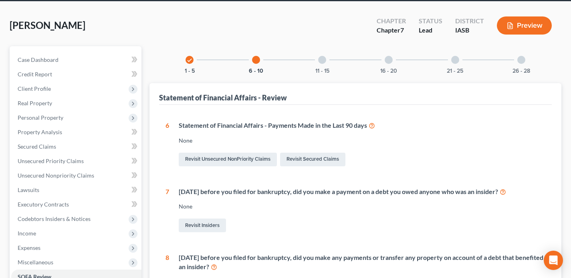
click at [323, 65] on div "11 - 15" at bounding box center [322, 59] width 27 height 27
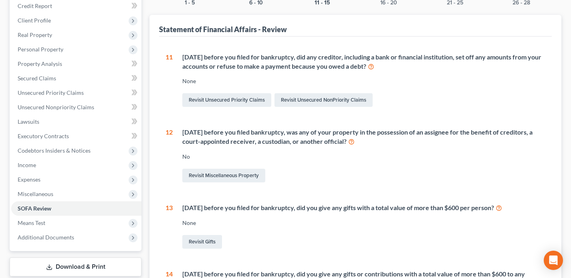
scroll to position [65, 0]
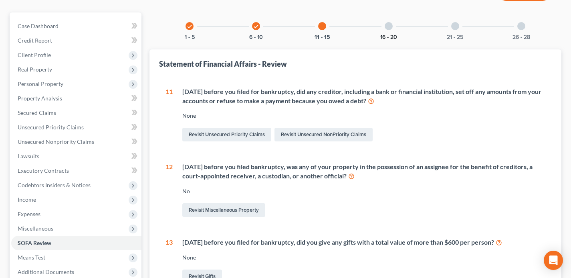
click at [391, 39] on button "16 - 20" at bounding box center [389, 37] width 17 height 6
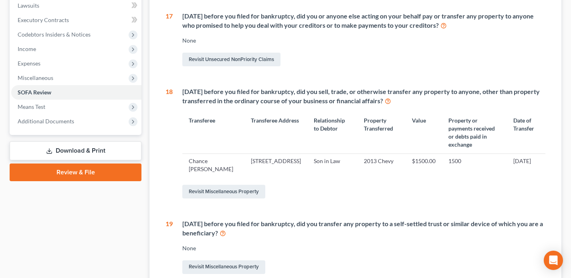
scroll to position [9, 0]
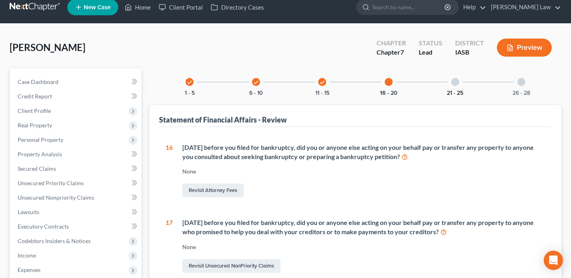
click at [456, 90] on button "21 - 25" at bounding box center [455, 93] width 16 height 6
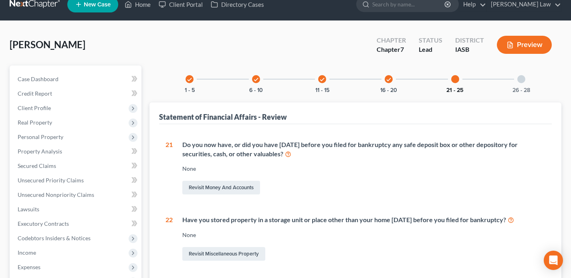
scroll to position [0, 0]
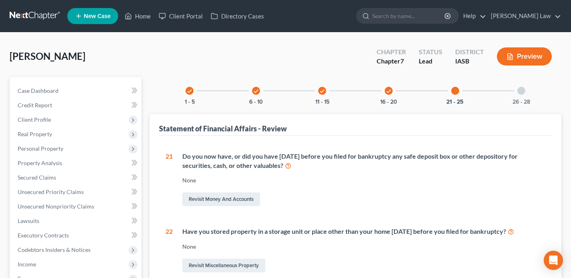
click at [521, 96] on div "26 - 28" at bounding box center [521, 90] width 27 height 27
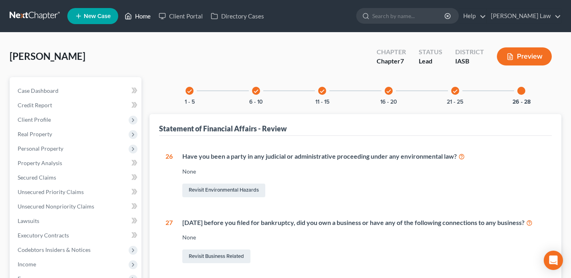
click at [146, 18] on link "Home" at bounding box center [138, 16] width 34 height 14
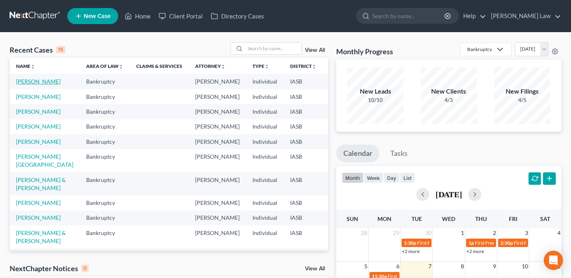
click at [22, 85] on link "[PERSON_NAME]" at bounding box center [38, 81] width 45 height 7
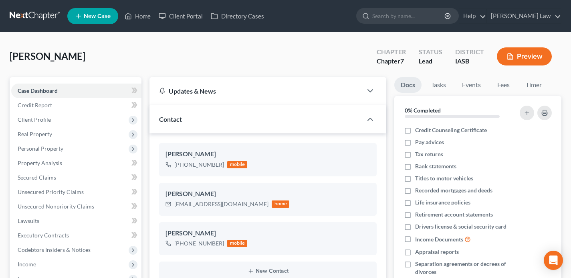
scroll to position [684, 0]
drag, startPoint x: 231, startPoint y: 205, endPoint x: 182, endPoint y: 219, distance: 50.6
click at [174, 205] on div "[EMAIL_ADDRESS][DOMAIN_NAME] home" at bounding box center [228, 204] width 124 height 10
copy div "[EMAIL_ADDRESS][DOMAIN_NAME]"
drag, startPoint x: 142, startPoint y: 18, endPoint x: 181, endPoint y: 22, distance: 40.0
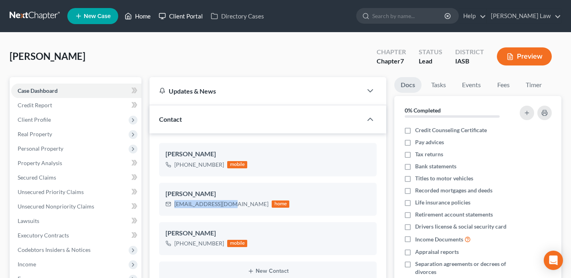
click at [142, 17] on link "Home" at bounding box center [138, 16] width 34 height 14
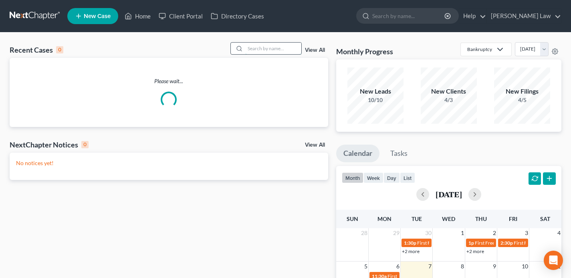
click at [272, 47] on input "search" at bounding box center [273, 49] width 56 height 12
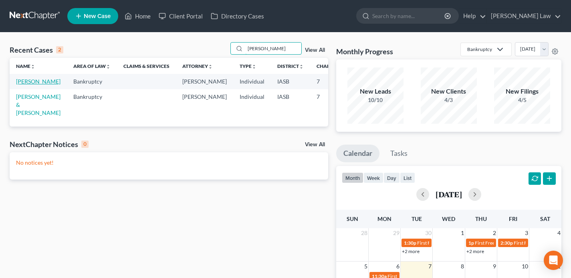
type input "Garry"
click at [25, 85] on link "Cato, Garry" at bounding box center [38, 81] width 45 height 7
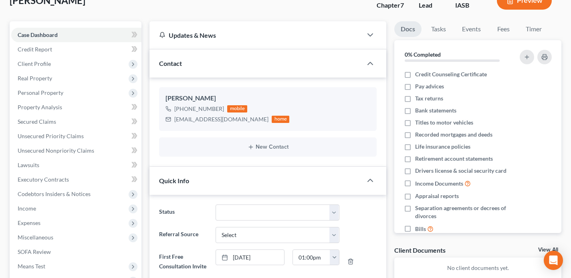
scroll to position [41, 0]
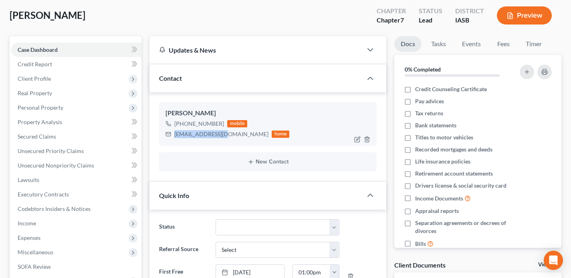
drag, startPoint x: 227, startPoint y: 134, endPoint x: 172, endPoint y: 133, distance: 55.0
click at [172, 133] on div "Gcato54@yahoo.com home" at bounding box center [228, 134] width 124 height 10
copy div "Gcato54@yahoo.com"
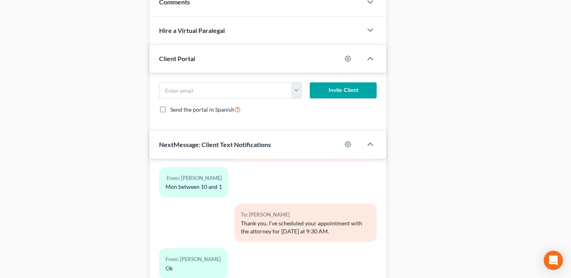
scroll to position [415, 0]
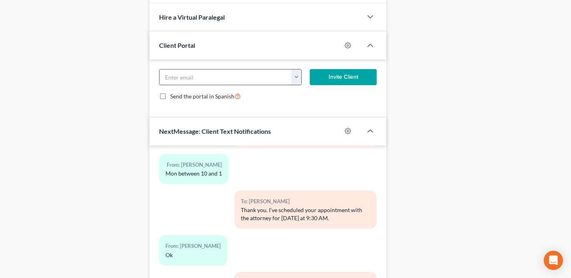
click at [219, 74] on input "email" at bounding box center [226, 76] width 132 height 15
paste input "Gcato54@yahoo.com"
type input "Gcato54@yahoo.com"
click at [342, 78] on button "Invite Client" at bounding box center [343, 77] width 67 height 16
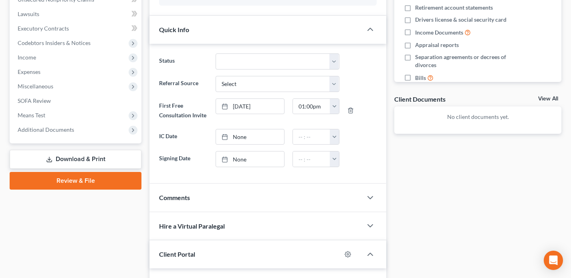
scroll to position [0, 0]
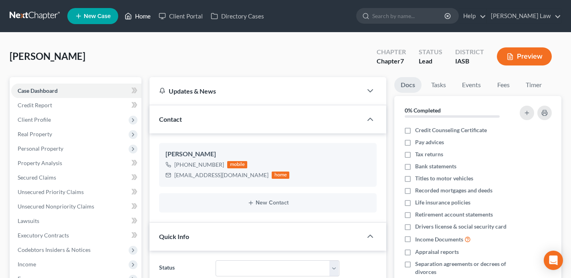
click at [148, 20] on link "Home" at bounding box center [138, 16] width 34 height 14
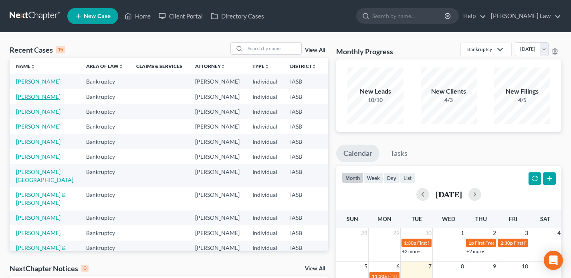
click at [20, 100] on link "[PERSON_NAME]" at bounding box center [38, 96] width 45 height 7
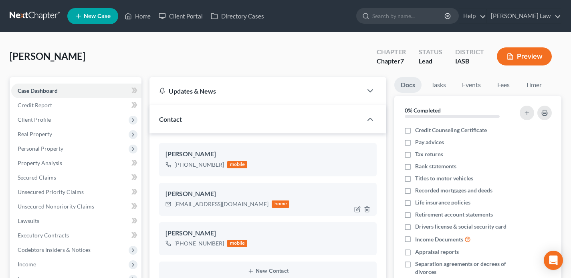
scroll to position [684, 0]
drag, startPoint x: 231, startPoint y: 203, endPoint x: 170, endPoint y: 203, distance: 61.0
click at [170, 203] on div "[EMAIL_ADDRESS][DOMAIN_NAME] home" at bounding box center [228, 204] width 124 height 10
copy div "[EMAIL_ADDRESS][DOMAIN_NAME]"
